Goal: Check status: Check status

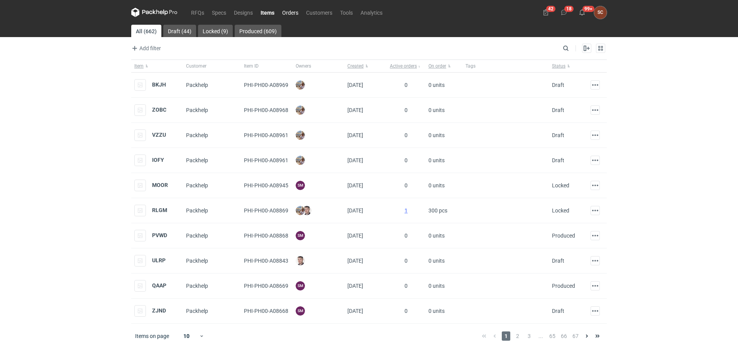
click at [291, 14] on link "Orders" at bounding box center [290, 12] width 24 height 9
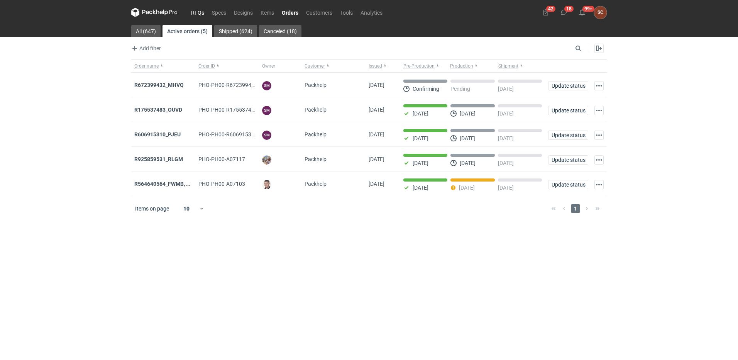
click at [200, 14] on link "RFQs" at bounding box center [197, 12] width 21 height 9
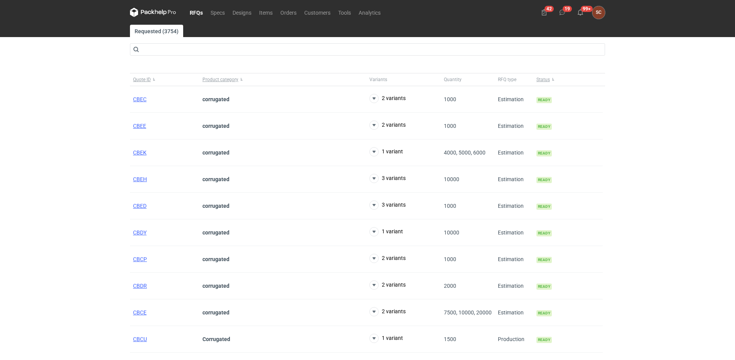
click at [198, 10] on link "RFQs" at bounding box center [196, 12] width 21 height 9
click at [288, 11] on link "Orders" at bounding box center [289, 12] width 24 height 9
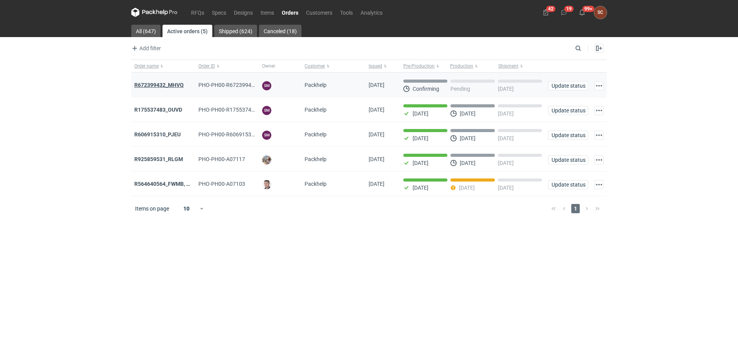
click at [153, 83] on strong "R672399432_MHVQ" at bounding box center [158, 85] width 49 height 6
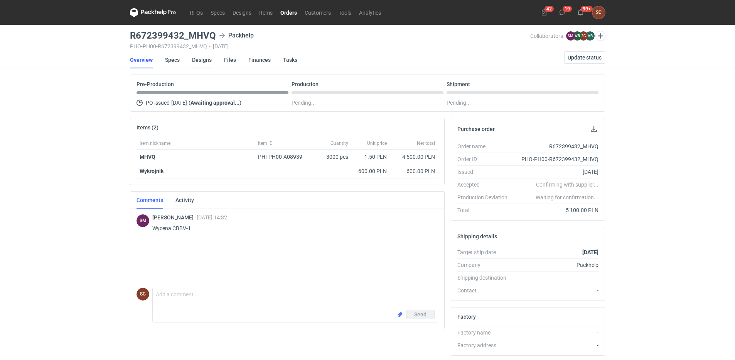
click at [199, 62] on link "Designs" at bounding box center [202, 59] width 20 height 17
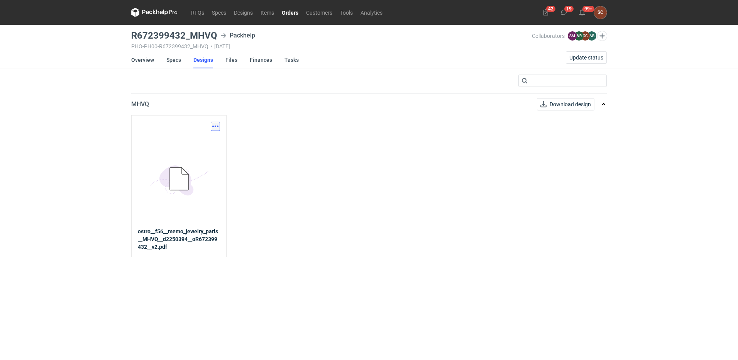
click at [215, 127] on button "button" at bounding box center [215, 126] width 9 height 9
click at [189, 142] on link "Download design part" at bounding box center [181, 143] width 71 height 12
click at [152, 58] on link "Overview" at bounding box center [142, 59] width 23 height 17
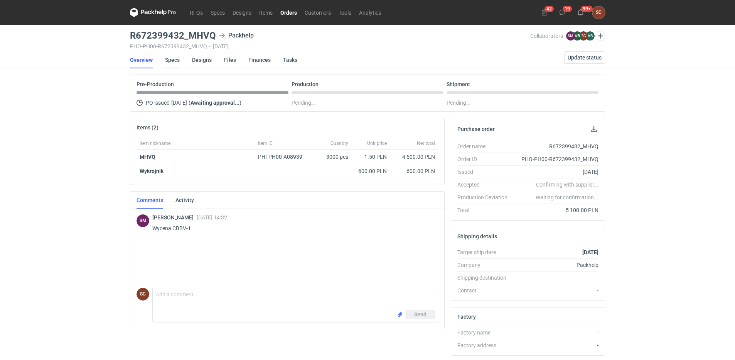
click at [177, 57] on link "Specs" at bounding box center [172, 59] width 15 height 17
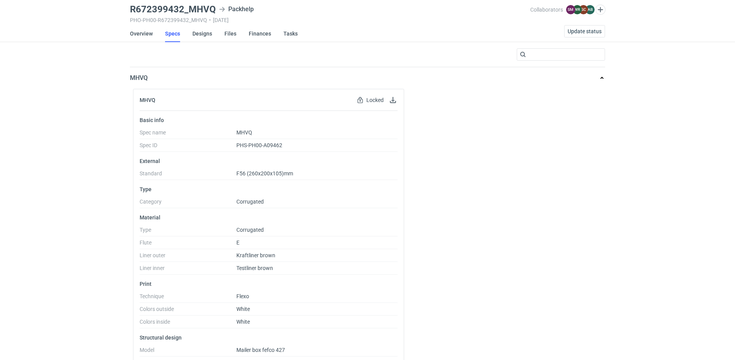
scroll to position [39, 0]
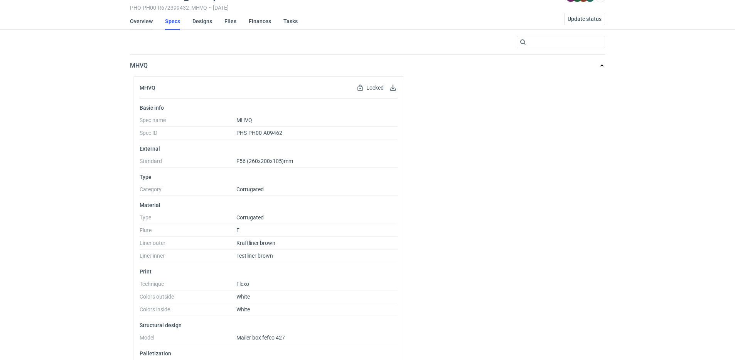
click at [145, 20] on link "Overview" at bounding box center [141, 21] width 23 height 17
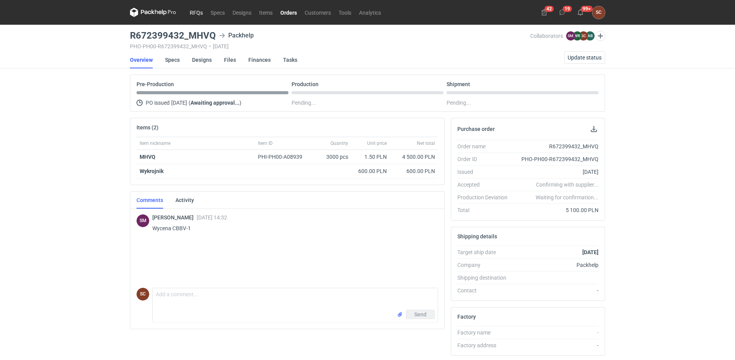
click at [188, 12] on link "RFQs" at bounding box center [196, 12] width 21 height 9
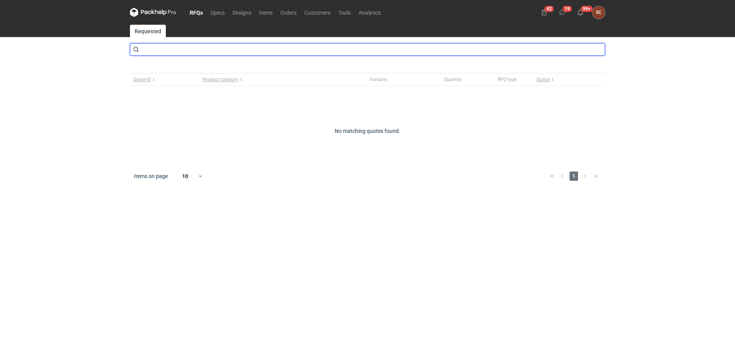
click at [175, 49] on input "text" at bounding box center [367, 49] width 475 height 12
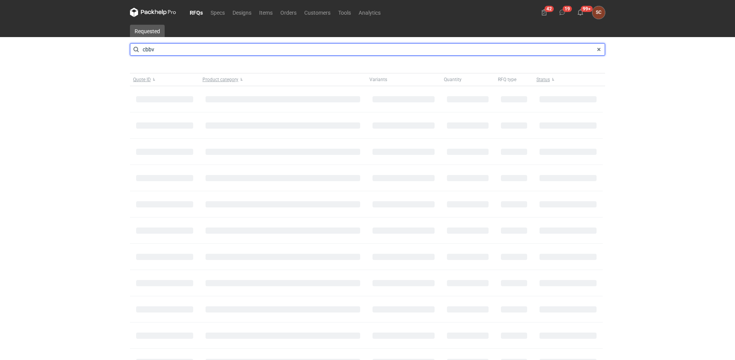
type input "cbbv"
click at [169, 48] on input "cbbv" at bounding box center [367, 49] width 475 height 12
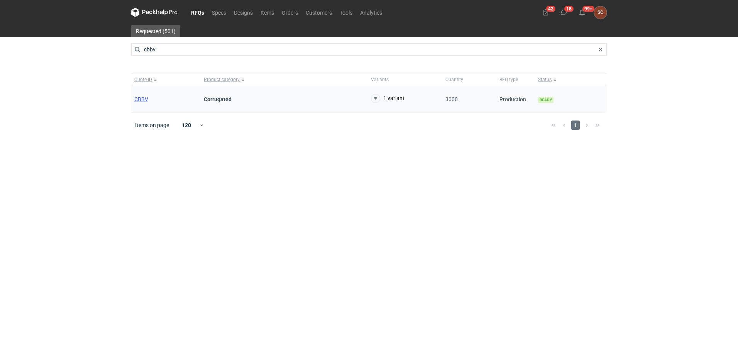
click at [144, 97] on span "CBBV" at bounding box center [141, 99] width 14 height 6
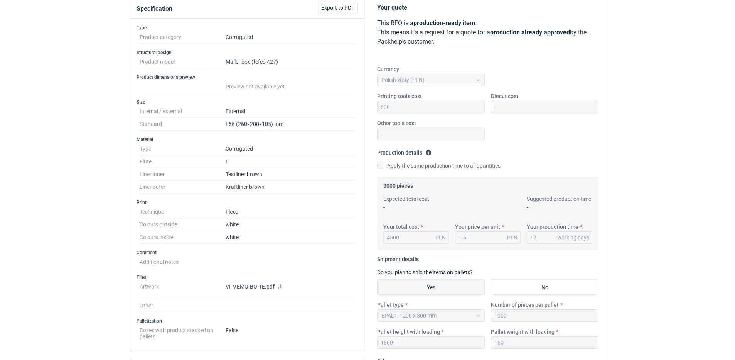
scroll to position [193, 0]
